Goal: Task Accomplishment & Management: Complete application form

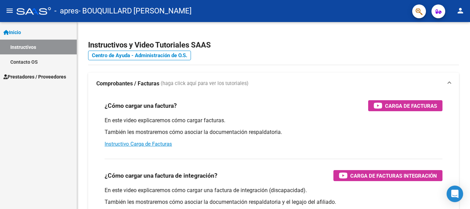
click at [49, 77] on span "Prestadores / Proveedores" at bounding box center [34, 77] width 63 height 8
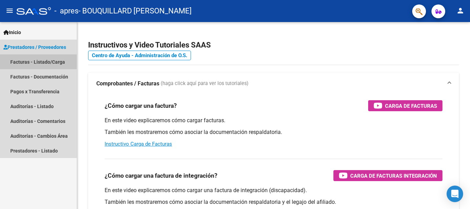
click at [34, 61] on link "Facturas - Listado/Carga" at bounding box center [38, 61] width 77 height 15
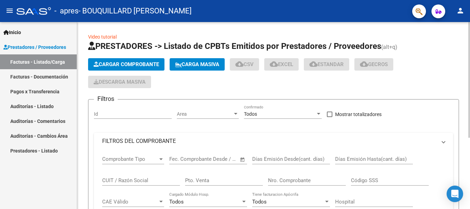
click at [120, 63] on span "Cargar Comprobante" at bounding box center [126, 64] width 65 height 6
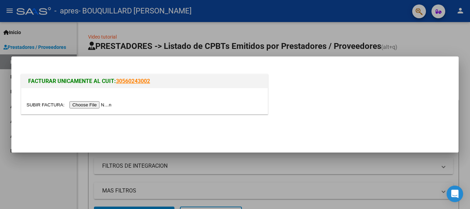
click at [98, 103] on input "file" at bounding box center [69, 104] width 87 height 7
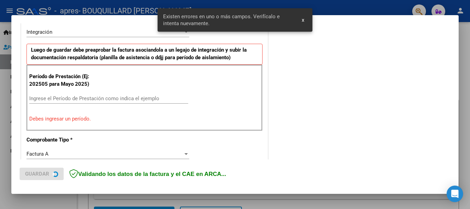
scroll to position [172, 0]
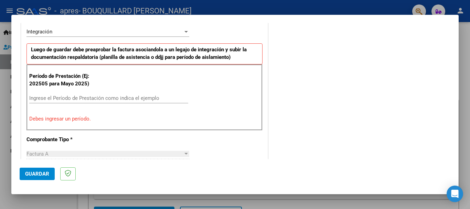
click at [68, 98] on input "Ingrese el Período de Prestación como indica el ejemplo" at bounding box center [108, 98] width 159 height 6
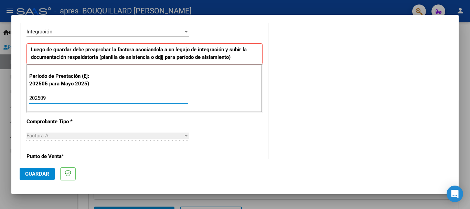
type input "202509"
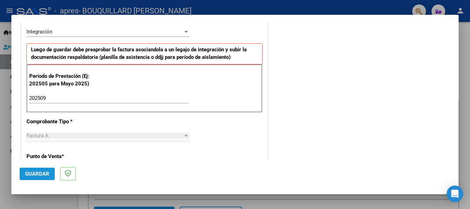
click at [38, 174] on span "Guardar" at bounding box center [37, 174] width 24 height 6
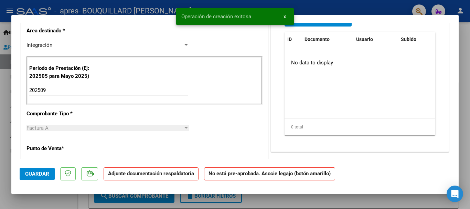
scroll to position [0, 0]
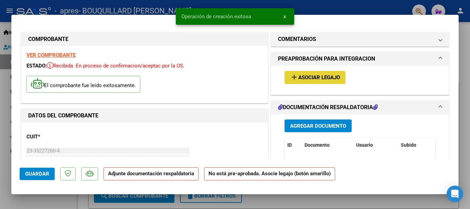
click at [313, 74] on span "add Asociar Legajo" at bounding box center [315, 77] width 50 height 6
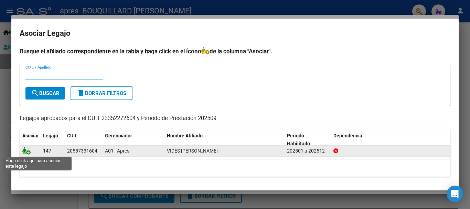
click at [26, 151] on icon at bounding box center [26, 151] width 8 height 8
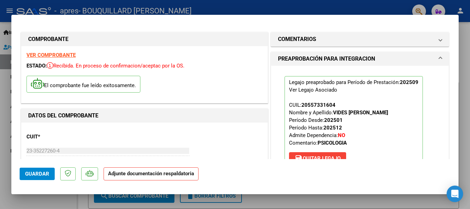
click at [162, 173] on strong "Adjunte documentación respaldatoria" at bounding box center [151, 173] width 86 height 6
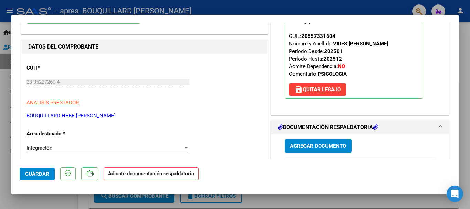
click at [304, 144] on span "Agregar Documento" at bounding box center [318, 146] width 56 height 6
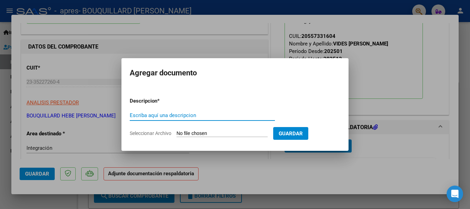
click at [176, 115] on input "Escriba aquí una descripcion" at bounding box center [202, 115] width 145 height 6
type input "factura"
click at [214, 131] on input "Seleccionar Archivo" at bounding box center [221, 133] width 91 height 7
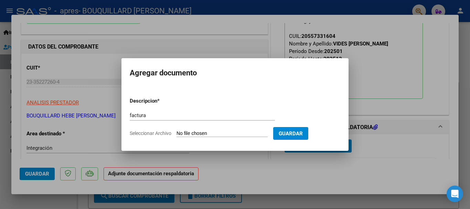
type input "C:\fakepath\23352272604_001_00004_00000661.pdf"
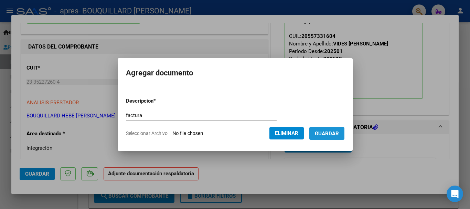
click at [332, 129] on button "Guardar" at bounding box center [326, 133] width 35 height 13
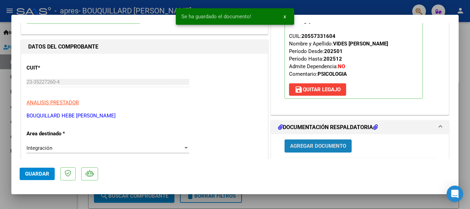
click at [308, 144] on span "Agregar Documento" at bounding box center [318, 146] width 56 height 6
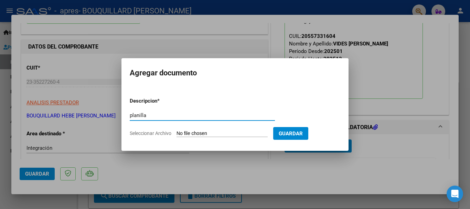
type input "planilla"
click at [224, 130] on form "Descripcion * planilla Escriba aquí una descripcion Seleccionar Archivo Guardar" at bounding box center [235, 117] width 211 height 50
click at [144, 131] on span "Seleccionar Archivo" at bounding box center [151, 133] width 42 height 6
click at [176, 131] on input "Seleccionar Archivo" at bounding box center [221, 133] width 91 height 7
type input "C:\fakepath\[PERSON_NAME].pdf"
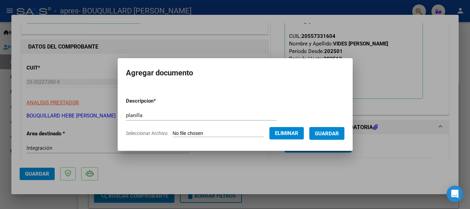
click at [327, 135] on span "Guardar" at bounding box center [327, 133] width 24 height 6
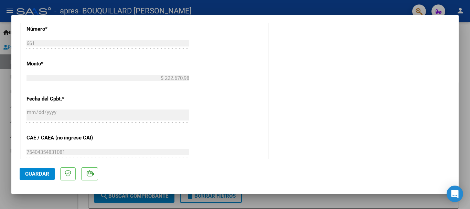
scroll to position [413, 0]
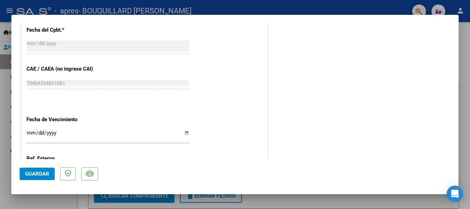
click at [42, 133] on input "Ingresar la fecha" at bounding box center [107, 135] width 163 height 11
click at [185, 131] on input "Ingresar la fecha" at bounding box center [107, 135] width 163 height 11
type input "[DATE]"
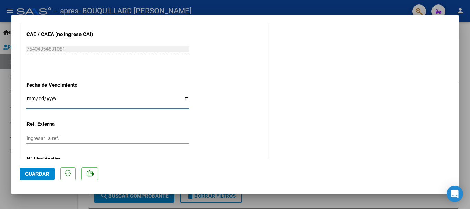
scroll to position [480, 0]
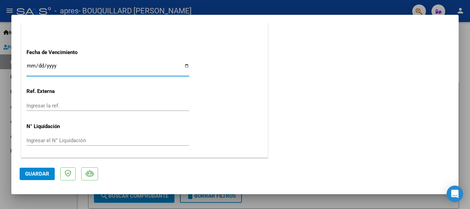
click at [41, 171] on span "Guardar" at bounding box center [37, 174] width 24 height 6
